Goal: Complete application form

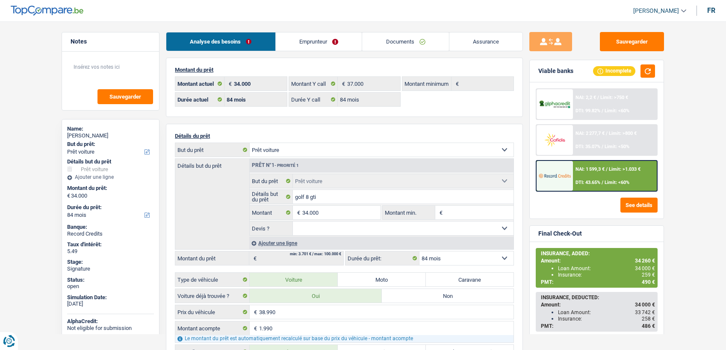
select select "car"
select select "84"
click at [379, 49] on link "Documents" at bounding box center [405, 41] width 87 height 18
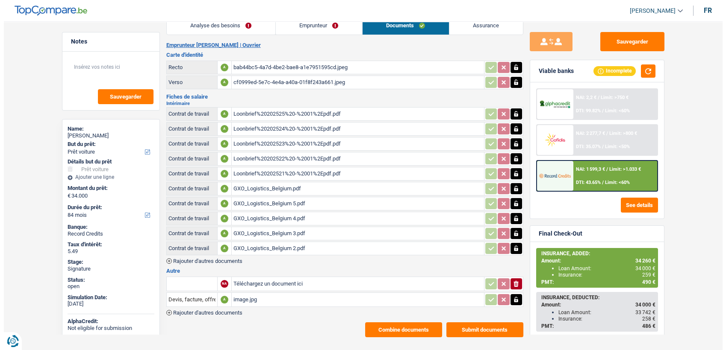
scroll to position [25, 0]
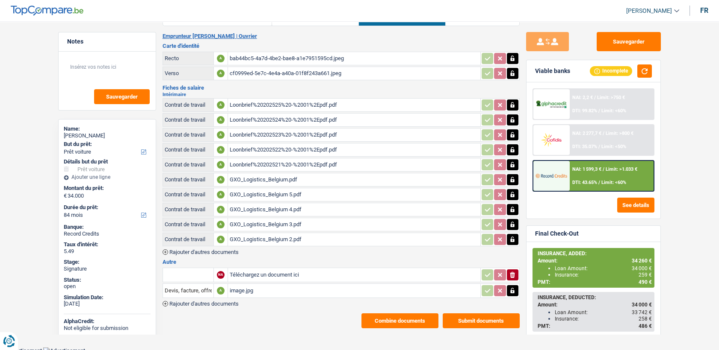
click at [383, 318] on button "Combine documents" at bounding box center [399, 321] width 77 height 15
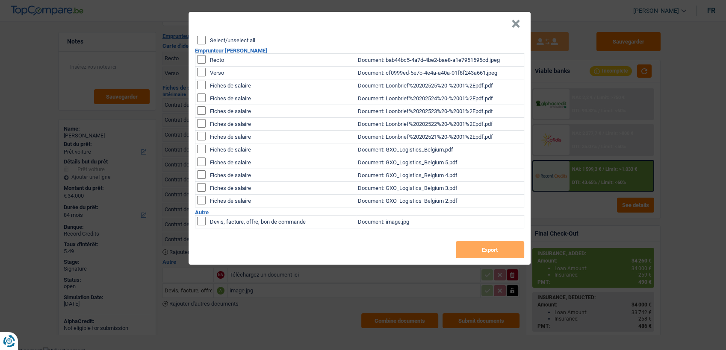
click at [197, 61] on input "checkbox" at bounding box center [201, 59] width 9 height 9
checkbox input "true"
click at [205, 64] on input "checkbox" at bounding box center [201, 59] width 9 height 9
checkbox input "true"
click at [504, 253] on button "Export" at bounding box center [490, 249] width 68 height 17
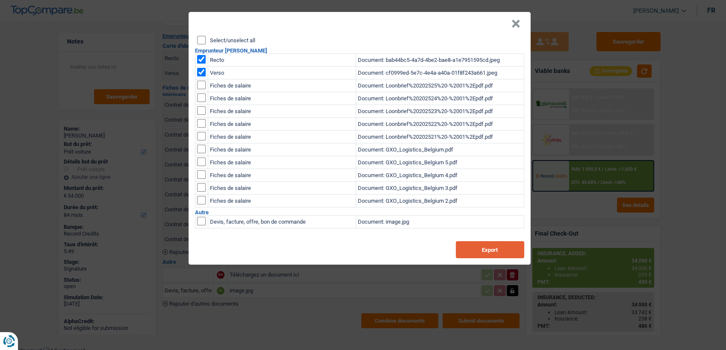
scroll to position [24, 0]
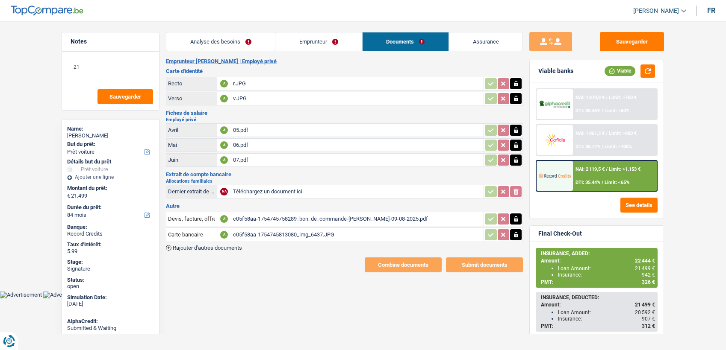
select select "car"
select select "84"
click at [268, 215] on div "c05f58aa-1754745758289_bon_de_commande-claudia_mireille_boon-09-08-2025.pdf" at bounding box center [357, 219] width 249 height 13
click at [314, 229] on div "c05f58aa-1754745813080_img_6437.JPG" at bounding box center [357, 235] width 249 height 13
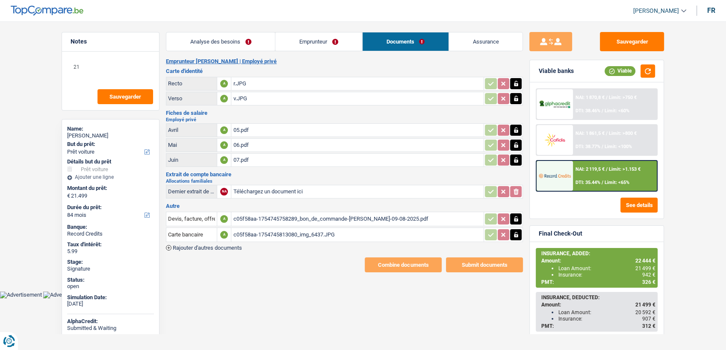
click at [255, 218] on div "c05f58aa-1754745758289_bon_de_commande-claudia_mireille_boon-09-08-2025.pdf" at bounding box center [357, 219] width 249 height 13
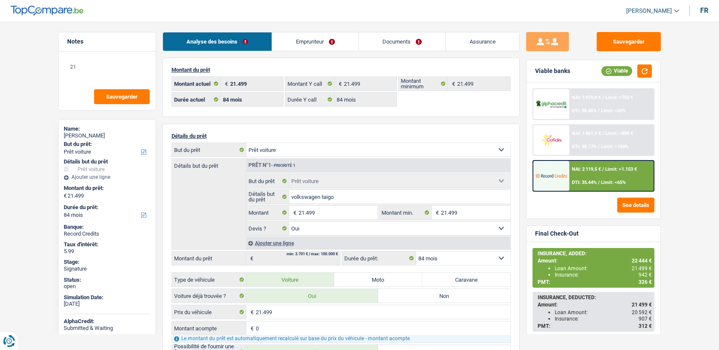
select select "car"
select select "84"
select select "32"
select select "married"
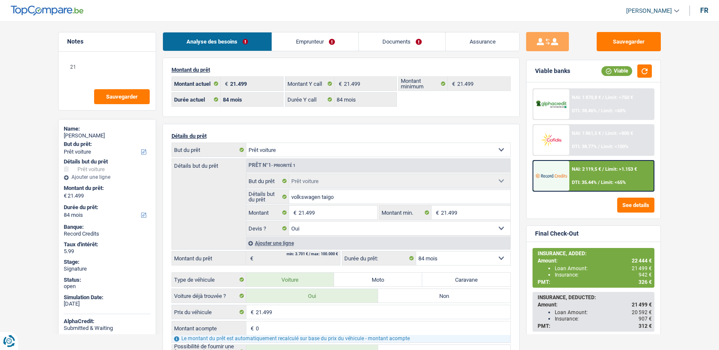
click at [311, 39] on link "Emprunteur" at bounding box center [315, 41] width 86 height 18
